Goal: Transaction & Acquisition: Book appointment/travel/reservation

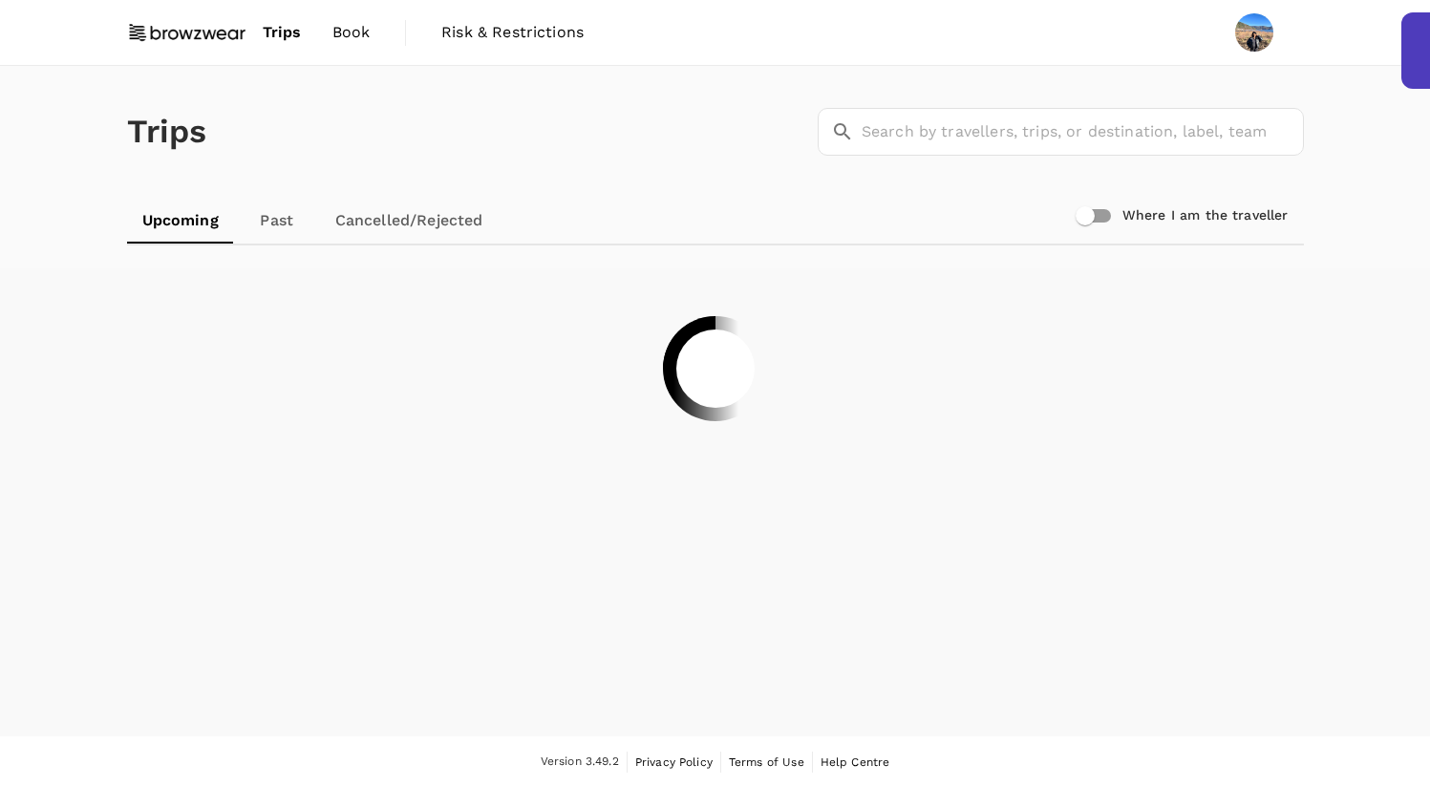
click at [332, 32] on span "Book" at bounding box center [351, 32] width 38 height 23
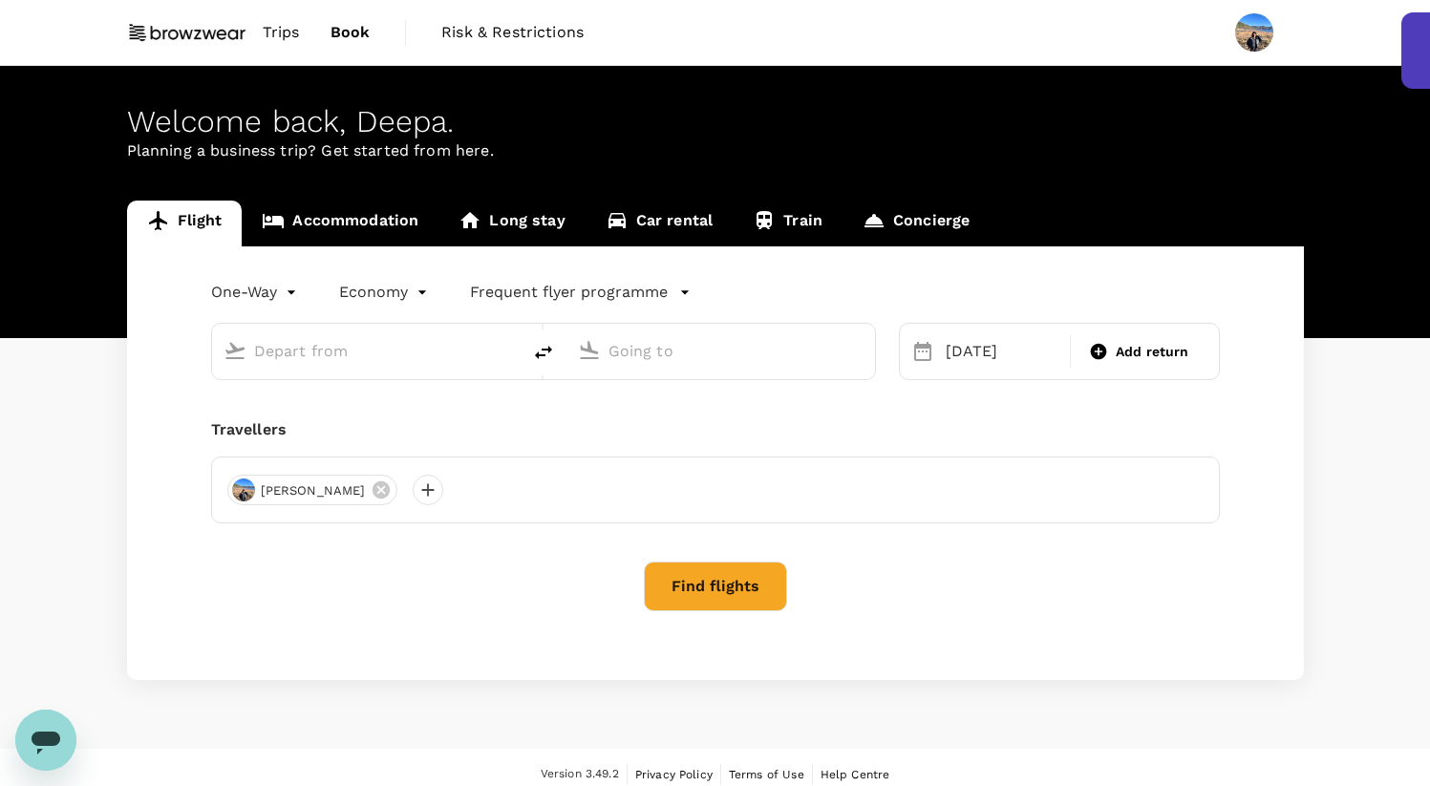
type input "[GEOGRAPHIC_DATA], [GEOGRAPHIC_DATA] (any)"
type input "Singapore Changi (SIN)"
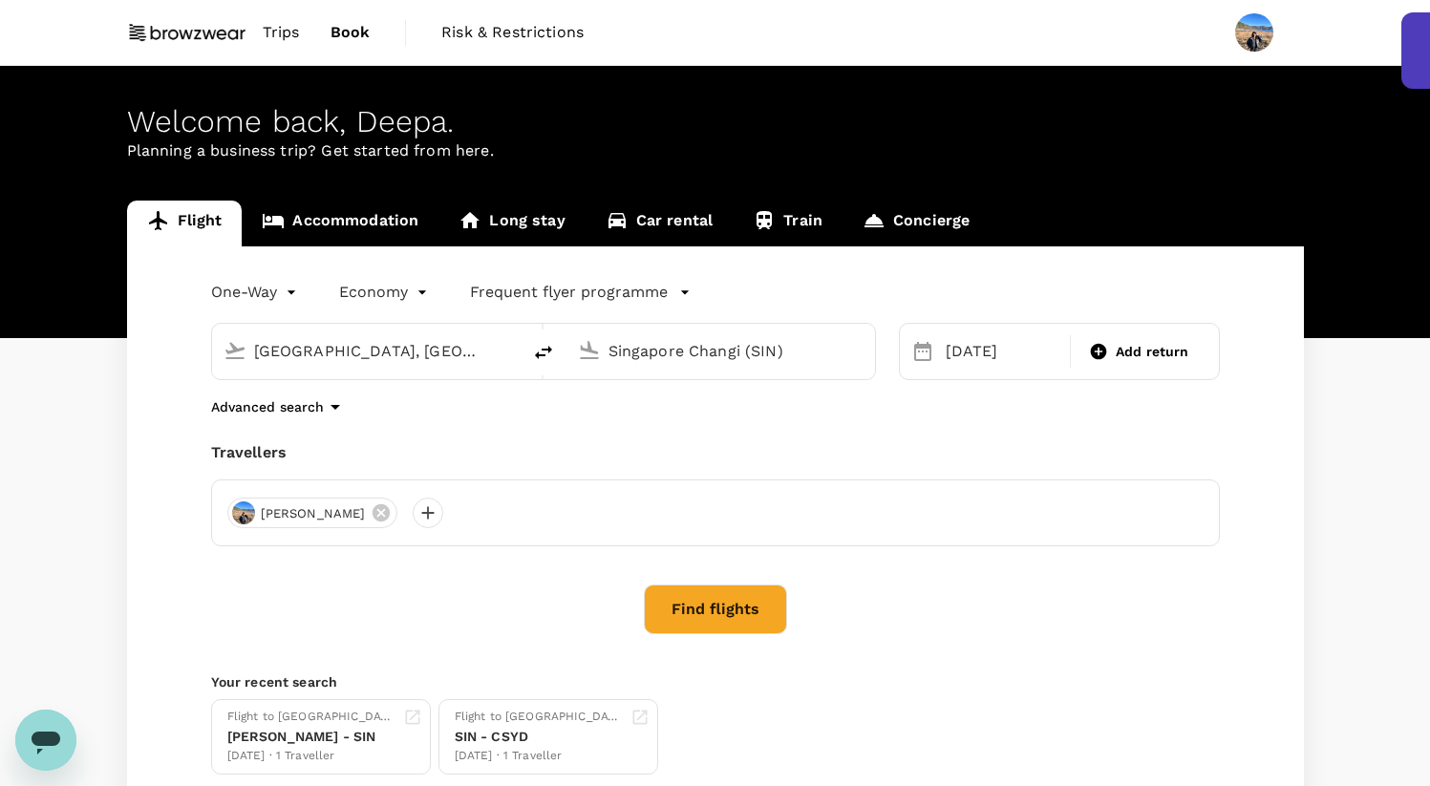
click at [276, 40] on span "Trips" at bounding box center [281, 32] width 37 height 23
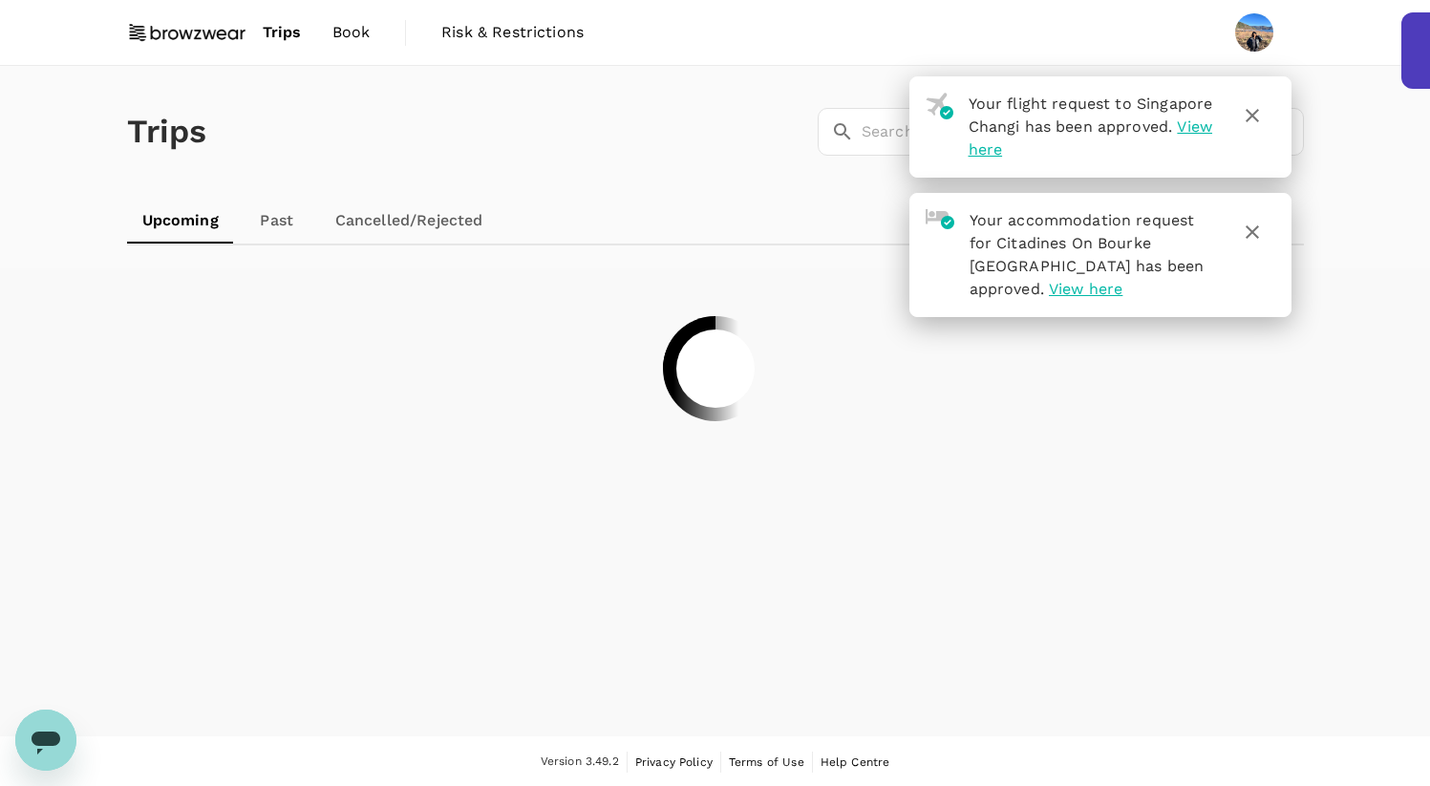
click at [1257, 118] on icon "button" at bounding box center [1252, 115] width 23 height 23
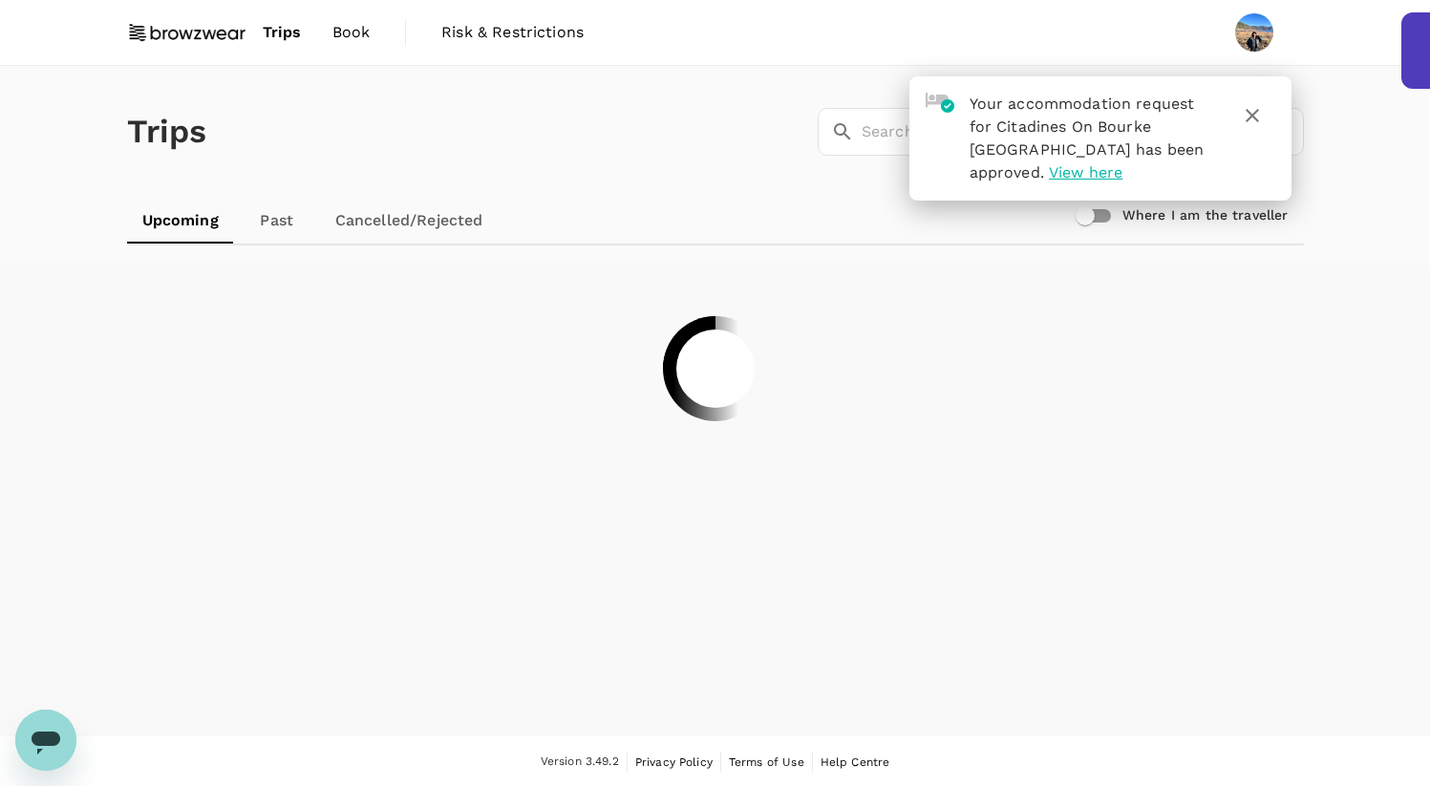
click at [1264, 110] on button "button" at bounding box center [1252, 116] width 46 height 46
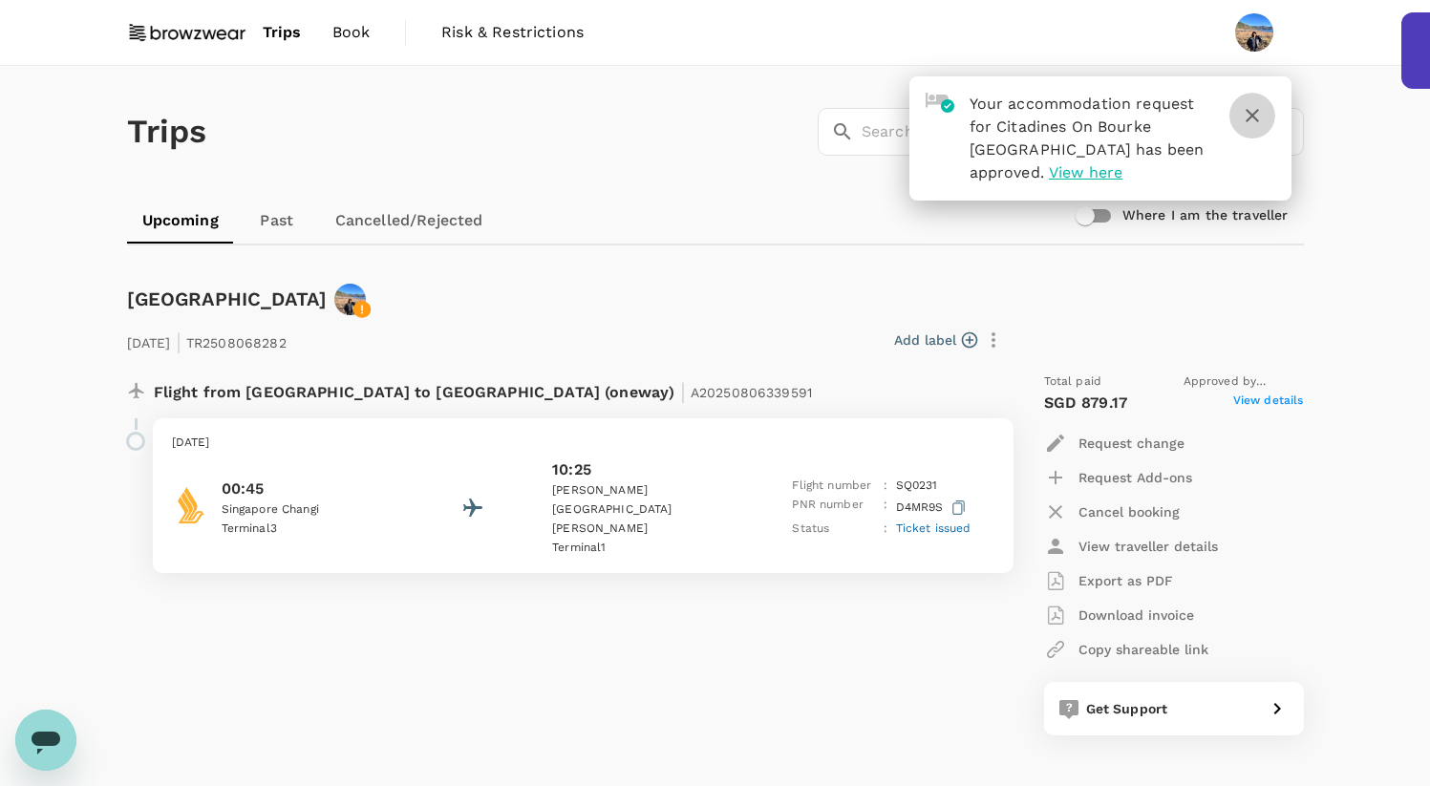
click at [1265, 113] on button "button" at bounding box center [1252, 116] width 46 height 46
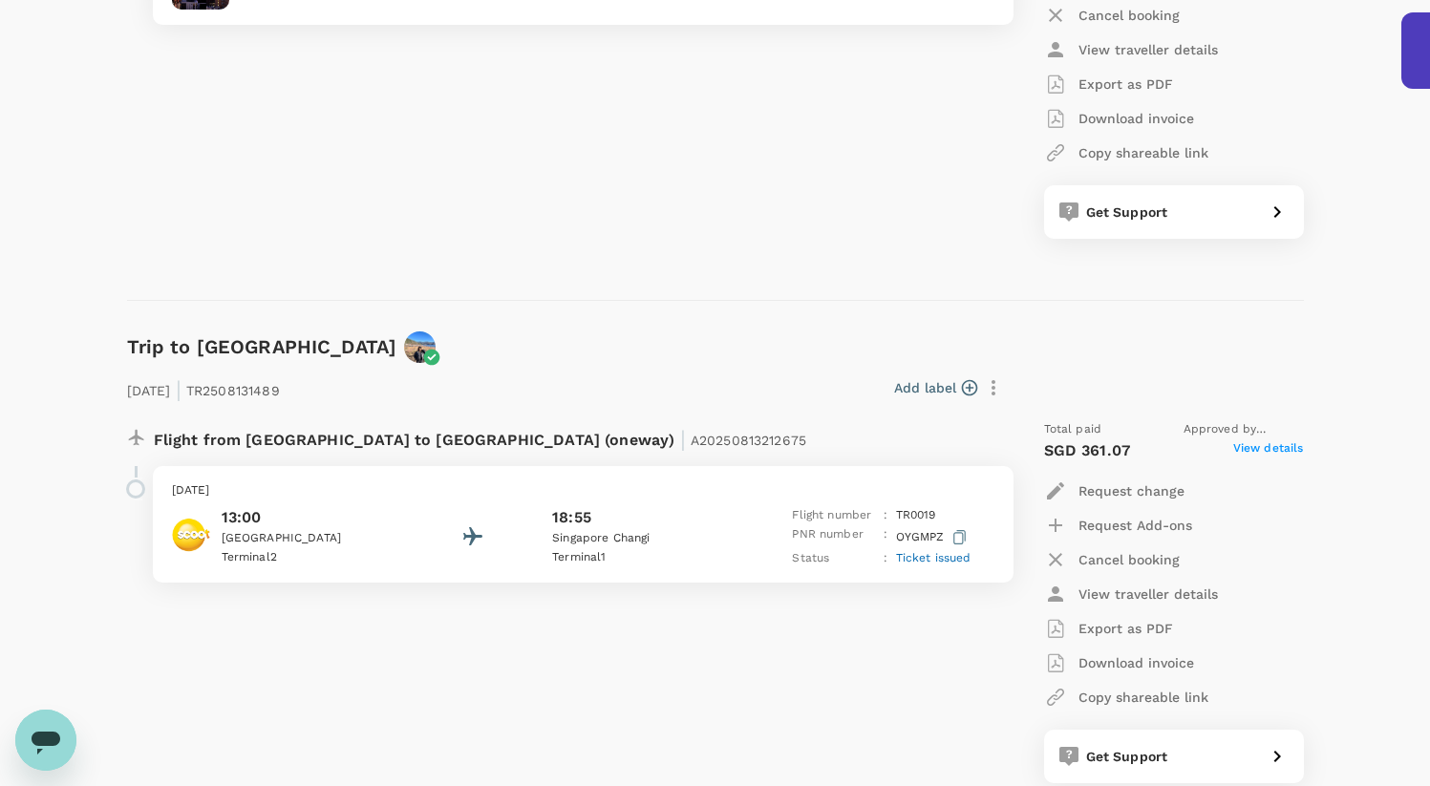
scroll to position [1614, 0]
